Goal: Information Seeking & Learning: Learn about a topic

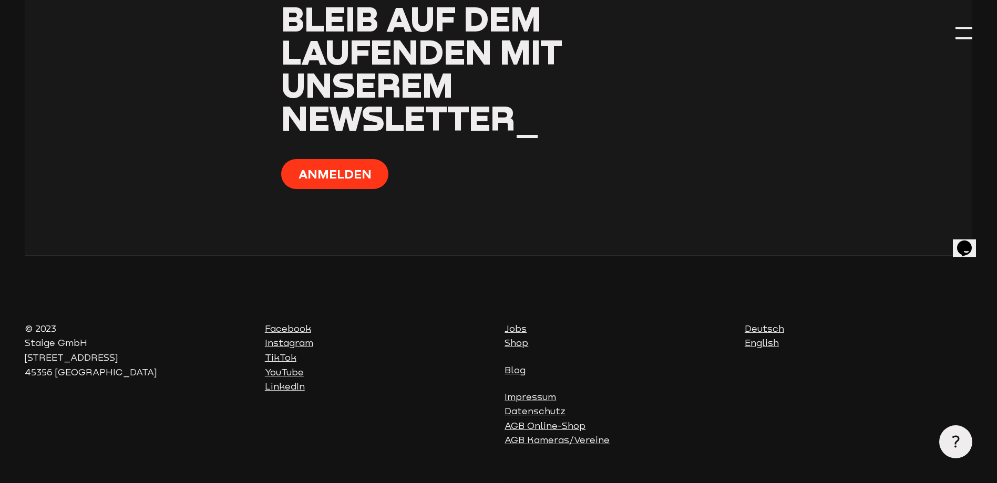
scroll to position [4267, 0]
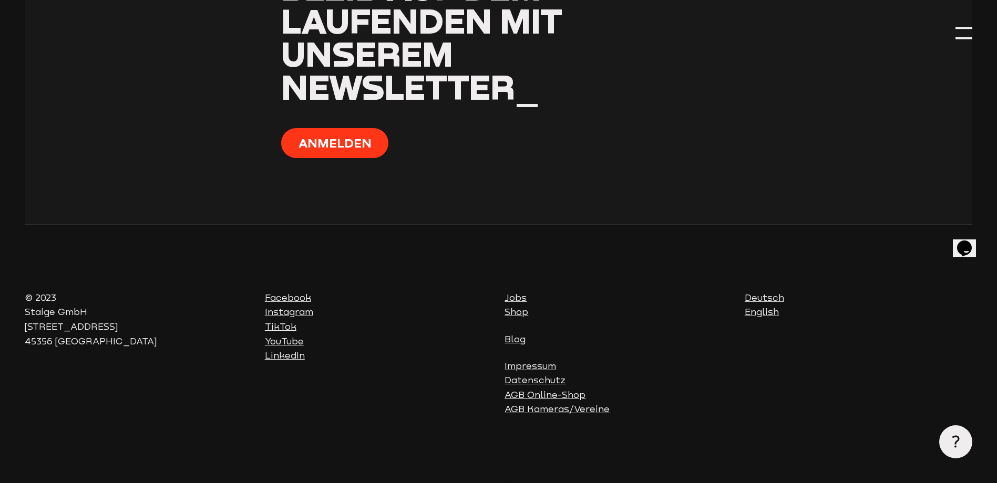
click at [520, 313] on link "Shop" at bounding box center [516, 312] width 24 height 11
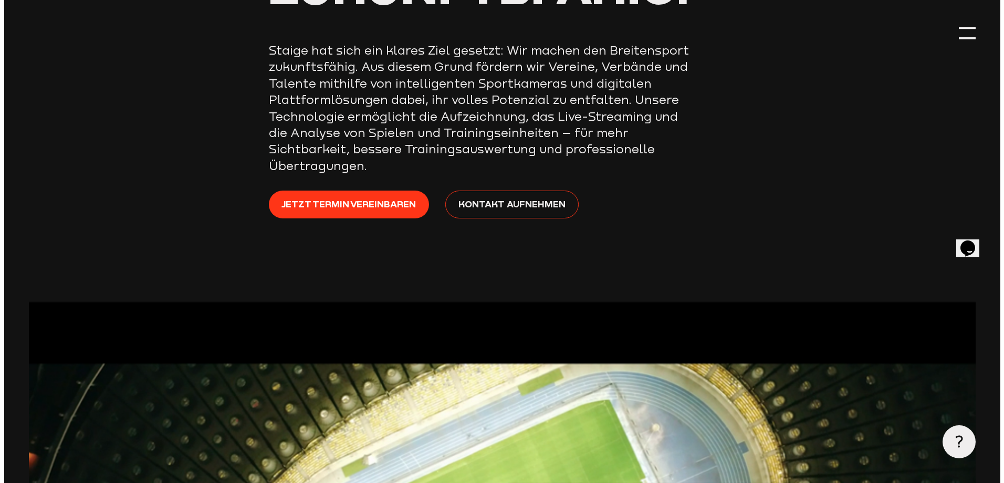
scroll to position [263, 0]
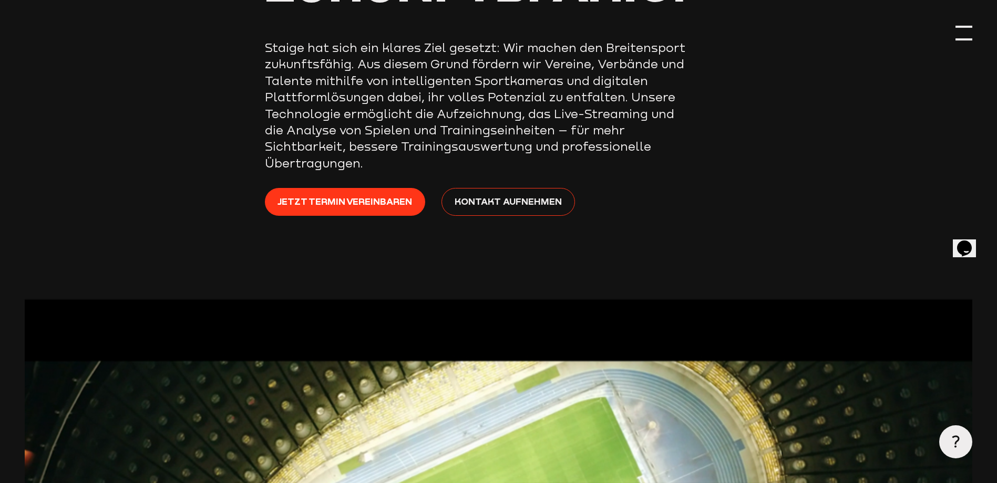
click at [961, 35] on div at bounding box center [963, 33] width 16 height 16
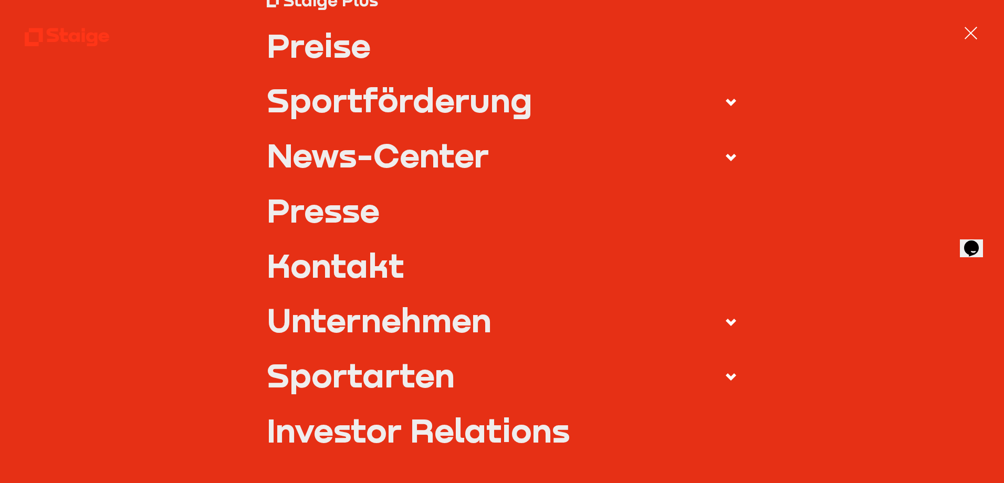
click at [289, 325] on div "Unternehmen" at bounding box center [379, 319] width 225 height 33
click at [0, 0] on input "Unternehmen" at bounding box center [0, 0] width 0 height 0
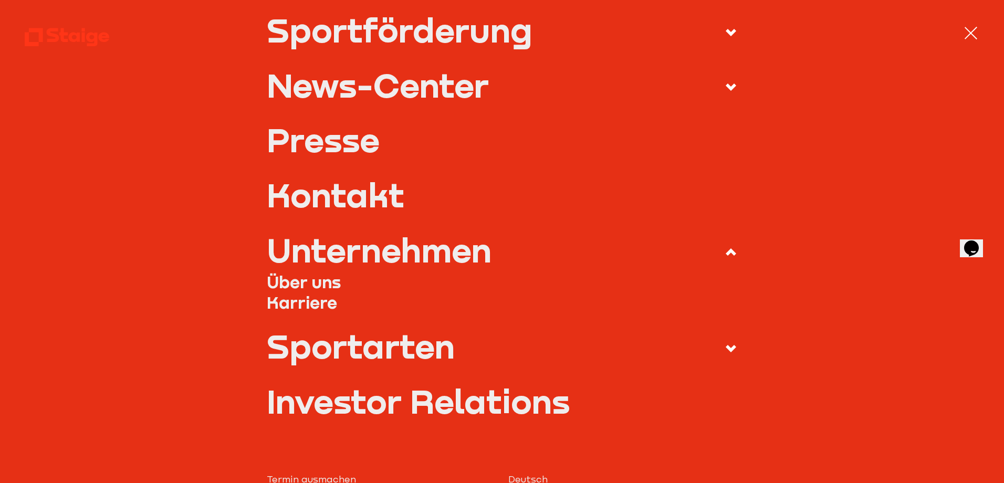
click at [294, 286] on link "Über uns" at bounding box center [502, 282] width 471 height 20
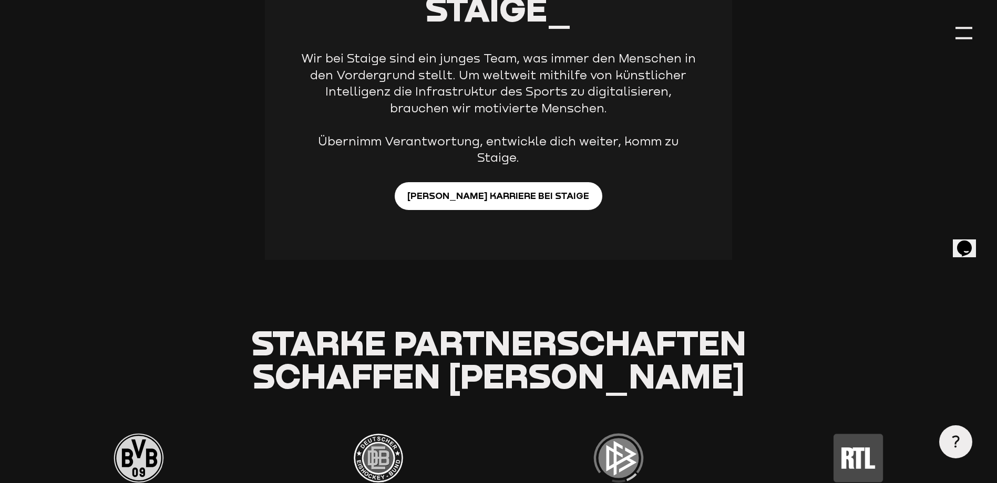
scroll to position [2521, 0]
